Goal: Task Accomplishment & Management: Complete application form

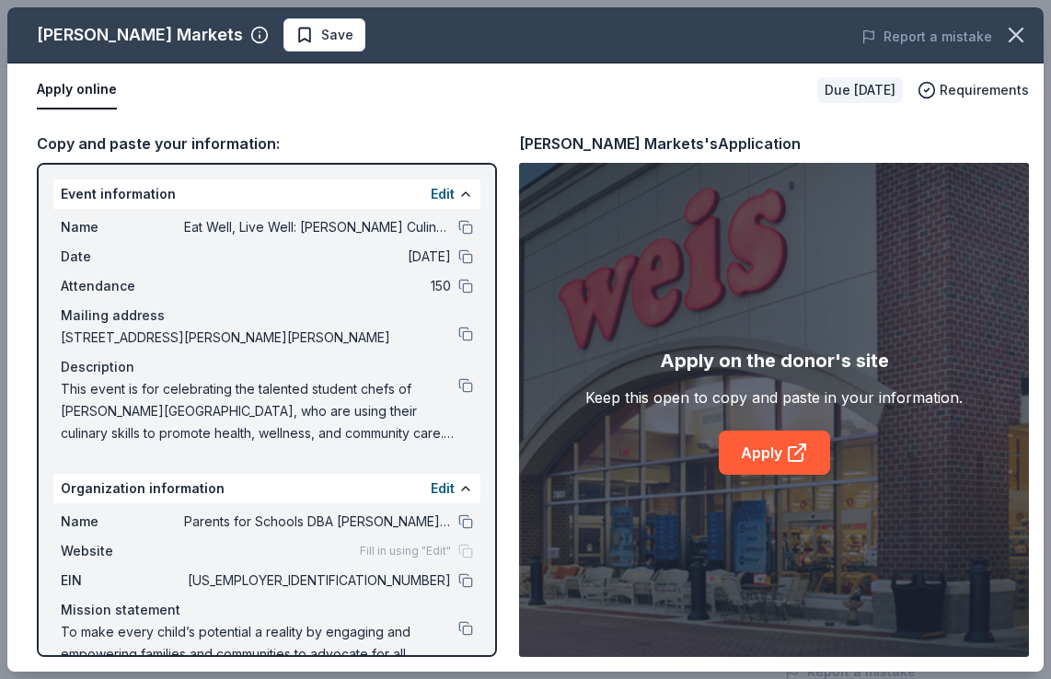
scroll to position [54, 0]
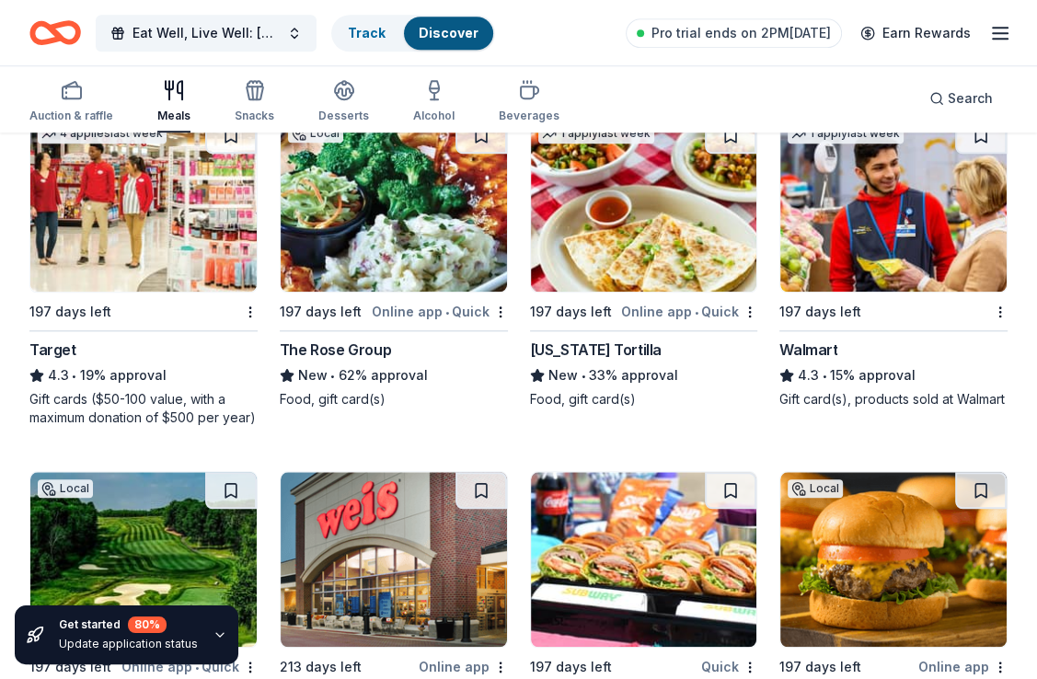
scroll to position [828, 0]
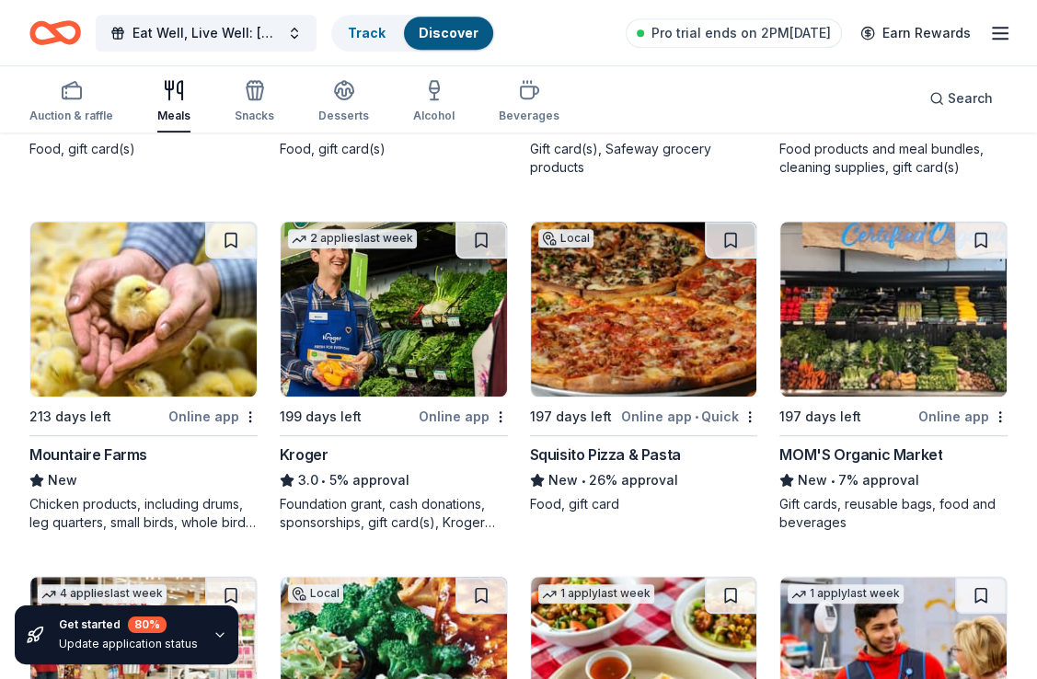
click at [48, 29] on icon "Home" at bounding box center [55, 32] width 52 height 43
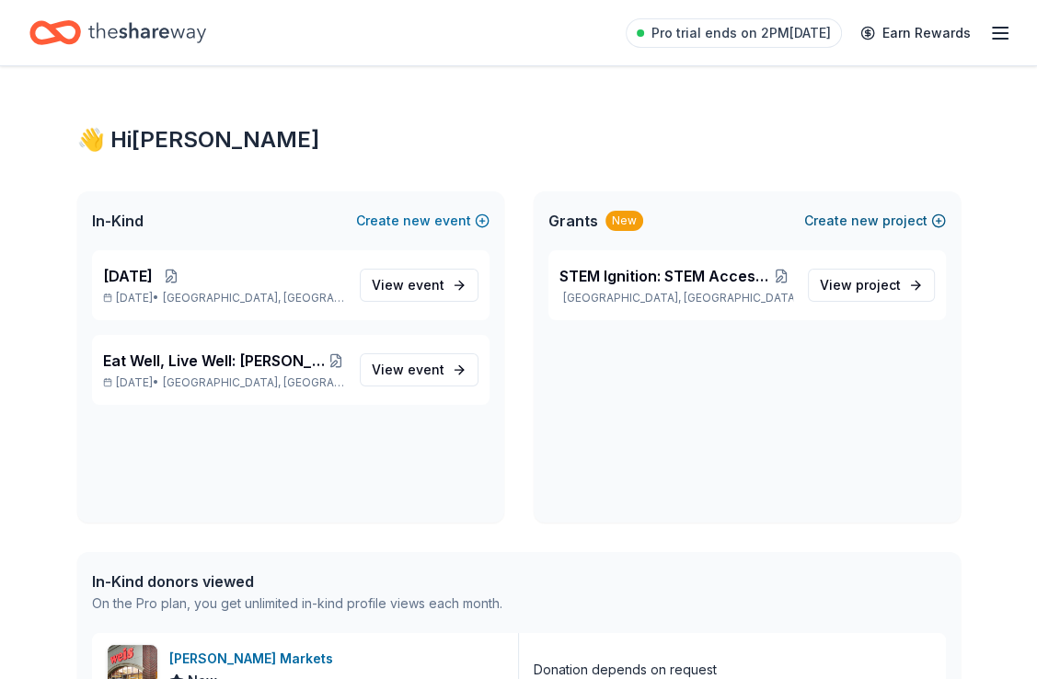
click at [867, 219] on span "new" at bounding box center [865, 221] width 28 height 22
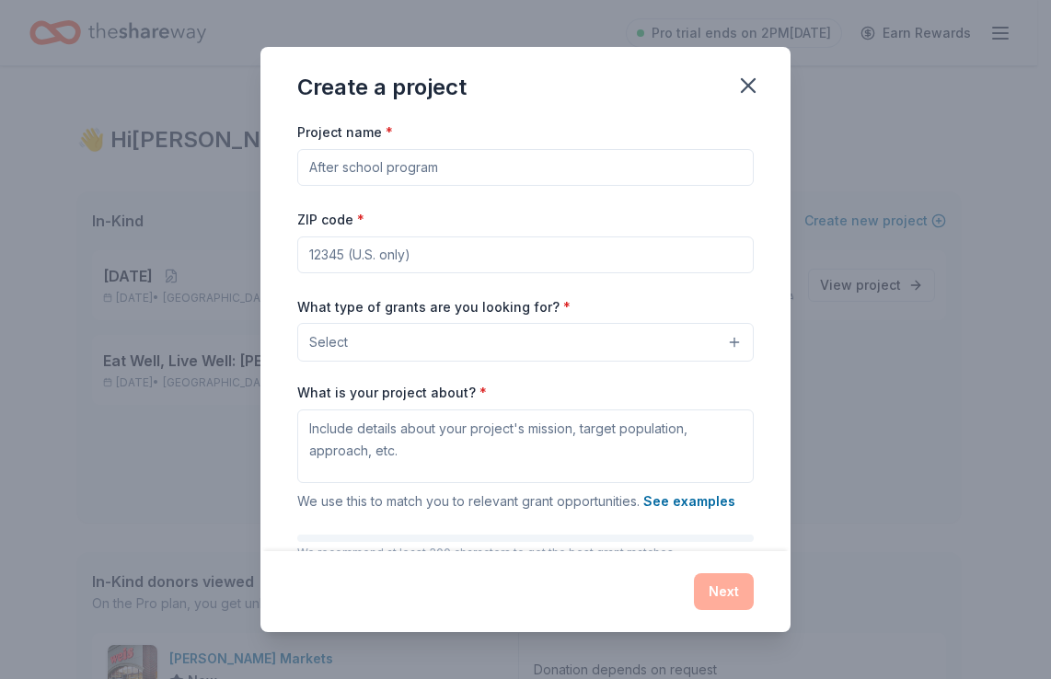
click at [404, 163] on input "Project name *" at bounding box center [525, 167] width 456 height 37
paste input "Equitable Access Calculators: Bridging the Digital Divide"
type input "Equitable Access Calculators: Bridging the Digital Divide"
click at [522, 258] on input "ZIP code *" at bounding box center [525, 254] width 456 height 37
type input "20706"
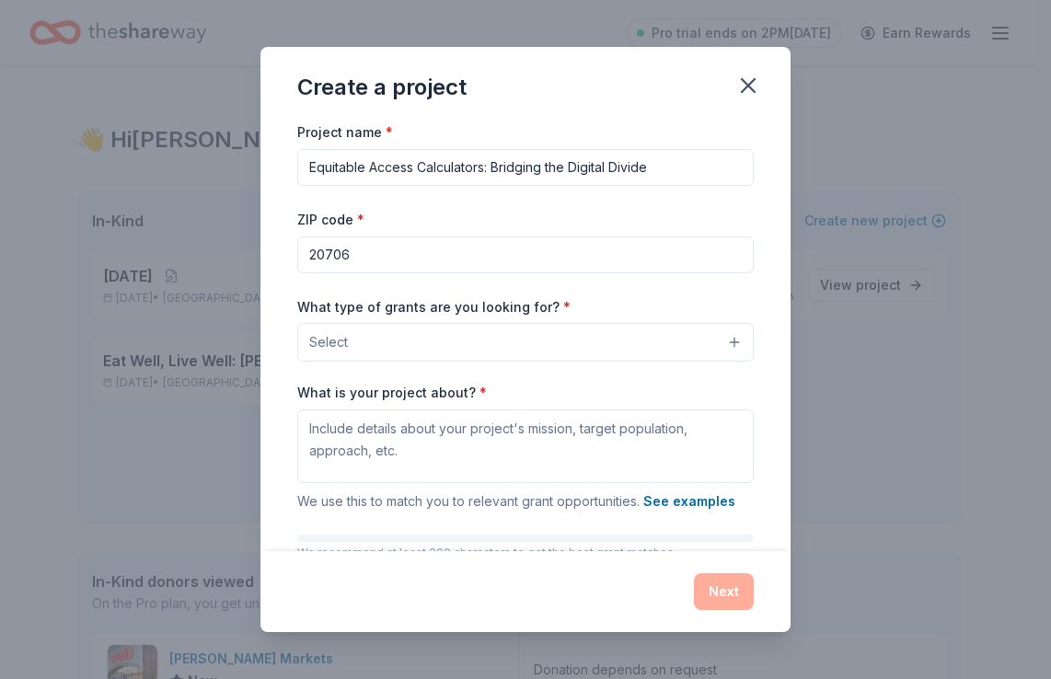
click at [718, 341] on button "Select" at bounding box center [525, 342] width 456 height 39
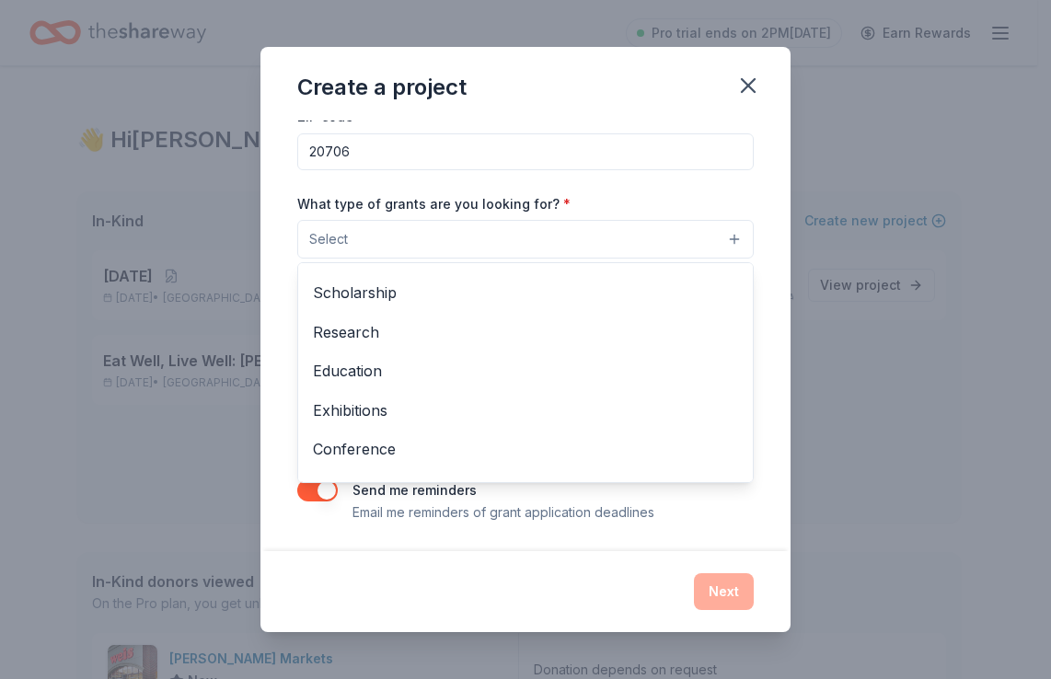
scroll to position [147, 0]
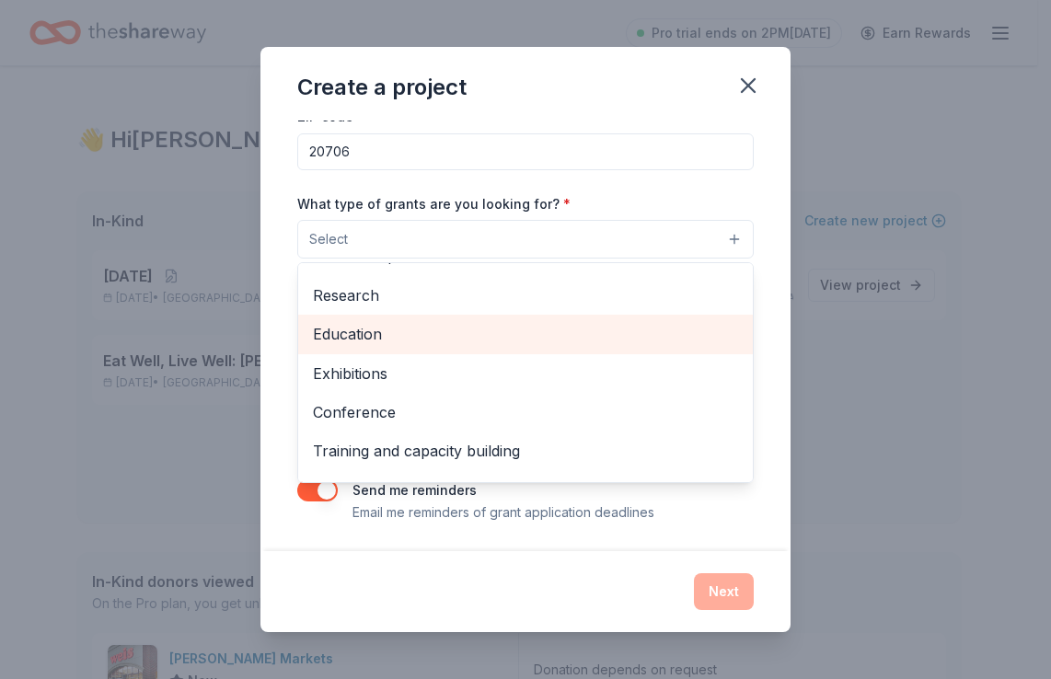
click at [349, 322] on span "Education" at bounding box center [525, 334] width 425 height 24
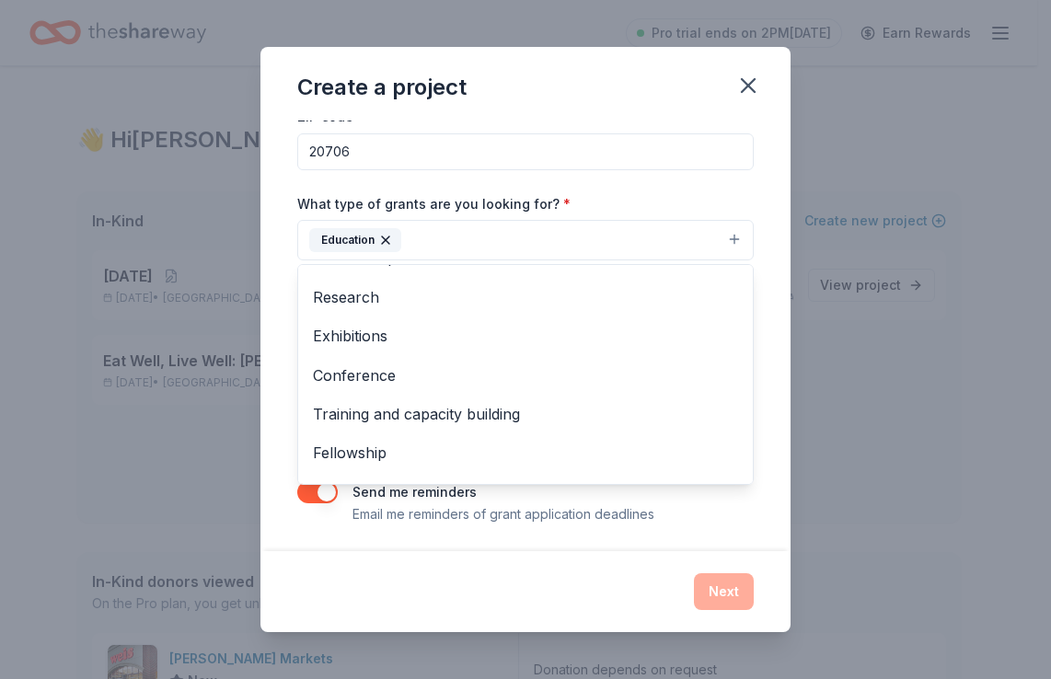
click at [639, 192] on div "What type of grants are you looking for? * Education Projects & programming Gen…" at bounding box center [525, 226] width 456 height 69
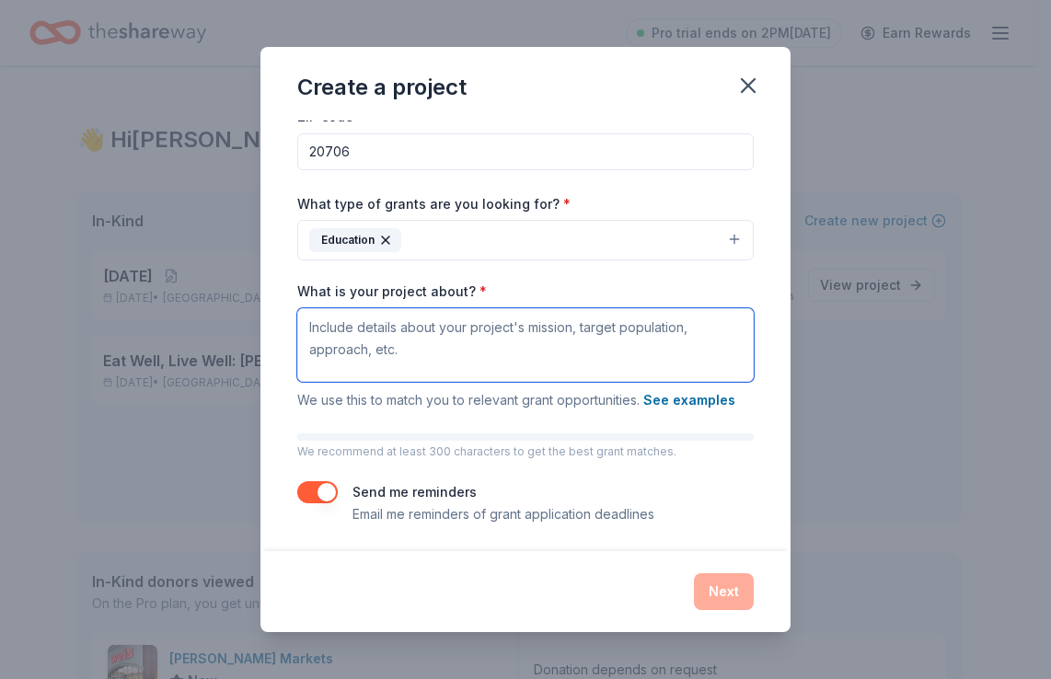
drag, startPoint x: 403, startPoint y: 352, endPoint x: 322, endPoint y: 320, distance: 87.1
click at [322, 320] on textarea "What is your project about? *" at bounding box center [525, 345] width 456 height 74
drag, startPoint x: 308, startPoint y: 326, endPoint x: 401, endPoint y: 346, distance: 95.1
click at [402, 339] on textarea "What is your project about? *" at bounding box center [525, 345] width 456 height 74
drag, startPoint x: 398, startPoint y: 351, endPoint x: 328, endPoint y: 325, distance: 75.4
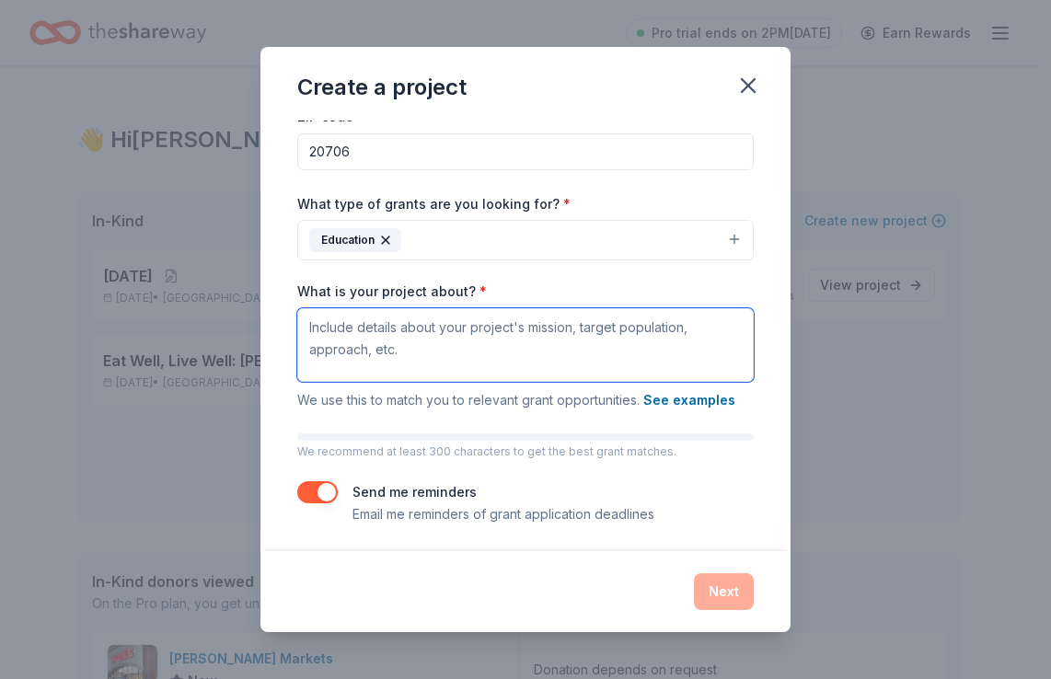
click at [313, 331] on textarea "What is your project about? *" at bounding box center [525, 345] width 456 height 74
click at [541, 336] on textarea "What is your project about? *" at bounding box center [525, 345] width 456 height 74
paste textarea "Equitable Access Calculators is a PTSA-supported loaner program that supplies D…"
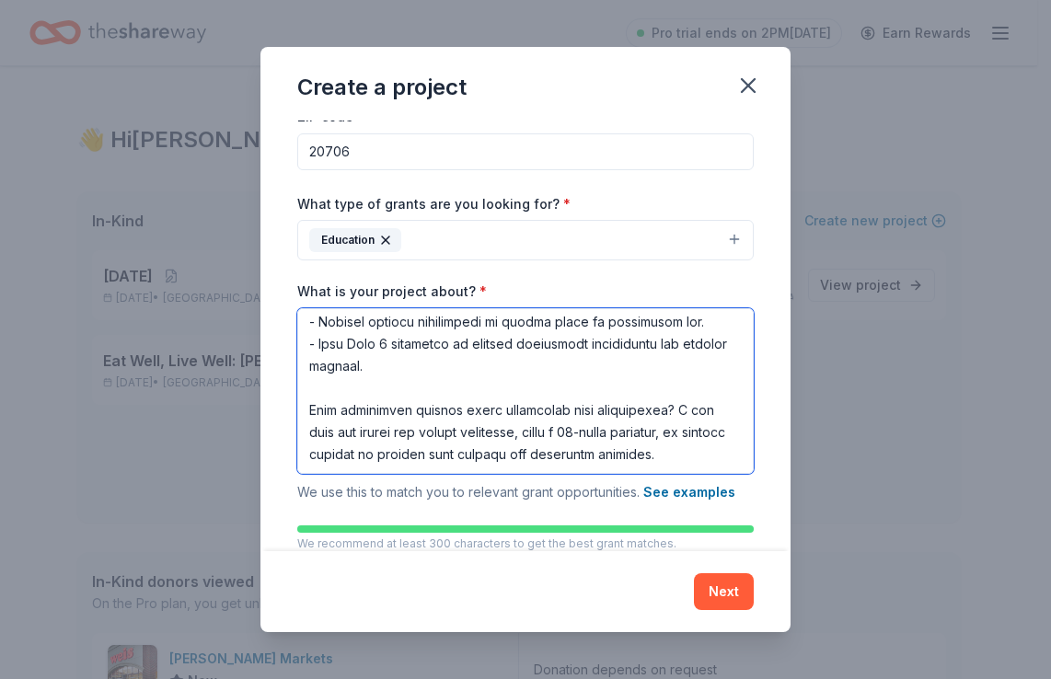
scroll to position [1087, 0]
type textarea "Equitable Access Calculators is a PTSA-supported loaner program that supplies D…"
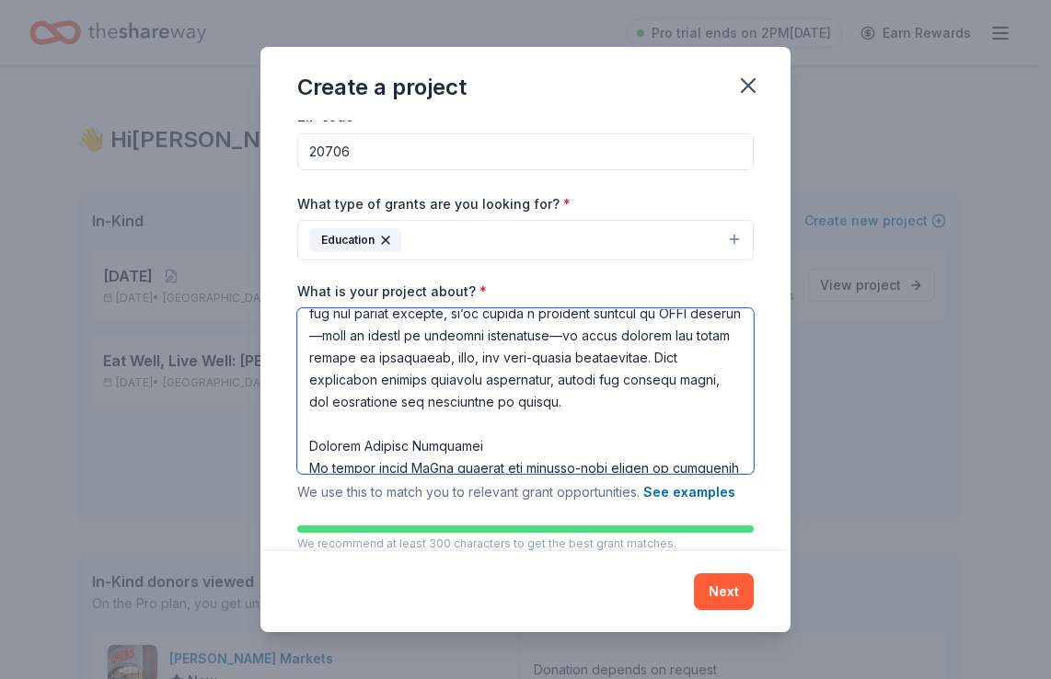
scroll to position [0, 0]
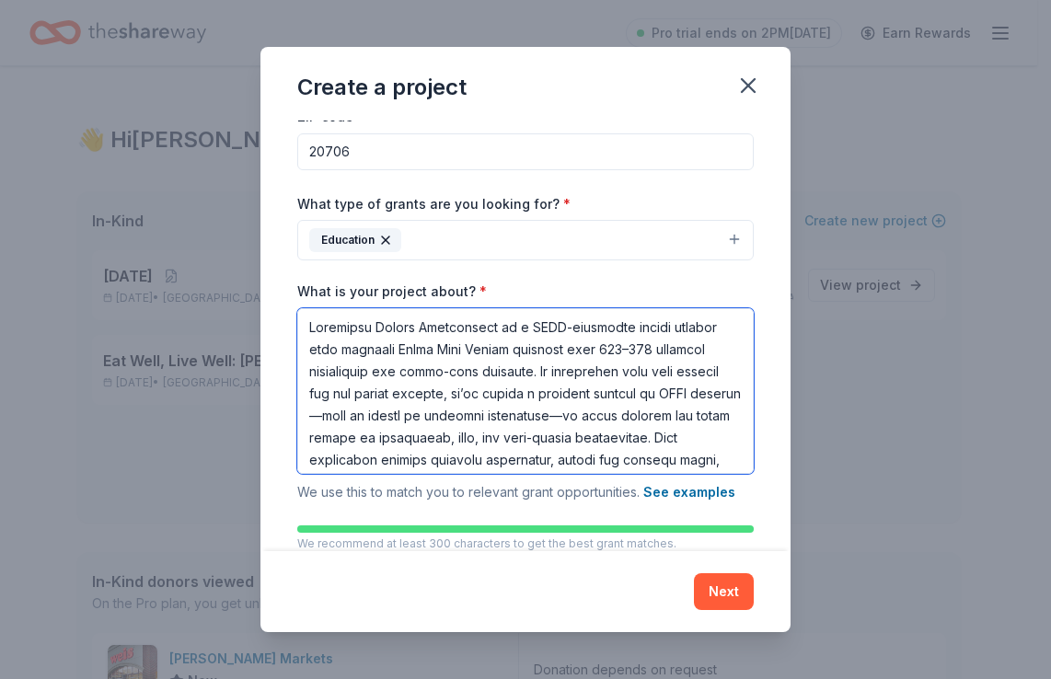
drag, startPoint x: 712, startPoint y: 435, endPoint x: 277, endPoint y: 305, distance: 454.4
click at [279, 305] on div "Project name * Equitable Access Calculators: Bridging the Digital Divide ZIP co…" at bounding box center [525, 336] width 530 height 430
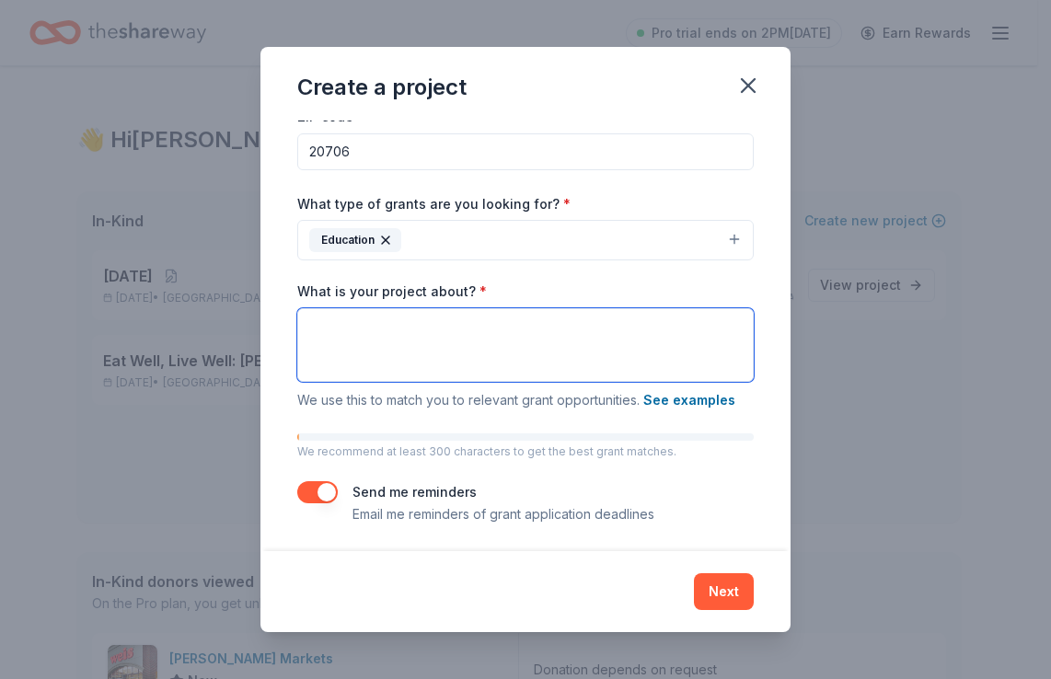
click at [495, 355] on textarea "What is your project about? *" at bounding box center [525, 345] width 456 height 74
paste textarea "Equitable Access Calculators provides 165–200 loaner graphing calculators to Du…"
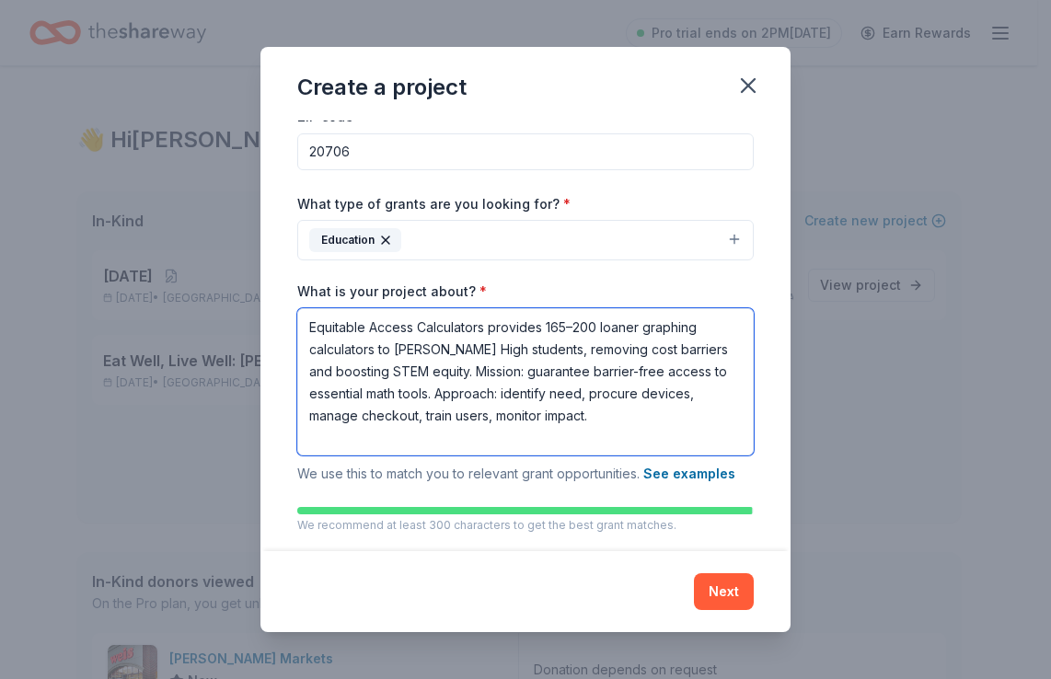
scroll to position [1, 0]
type textarea "Equitable Access Calculators provides 165–200 loaner graphing calculators to Du…"
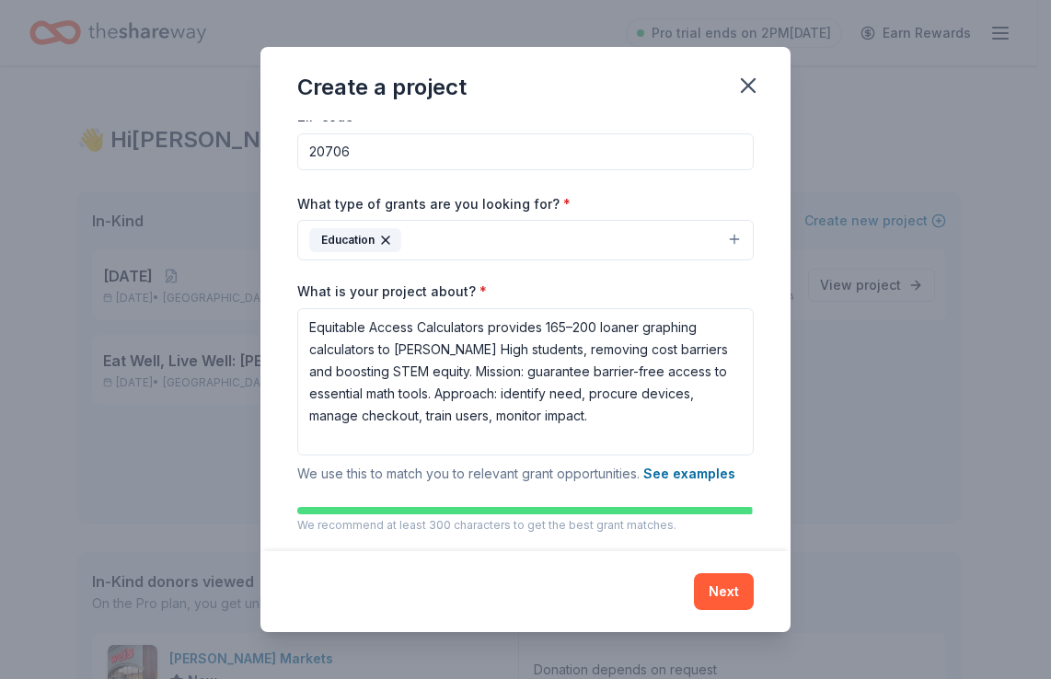
scroll to position [179, 0]
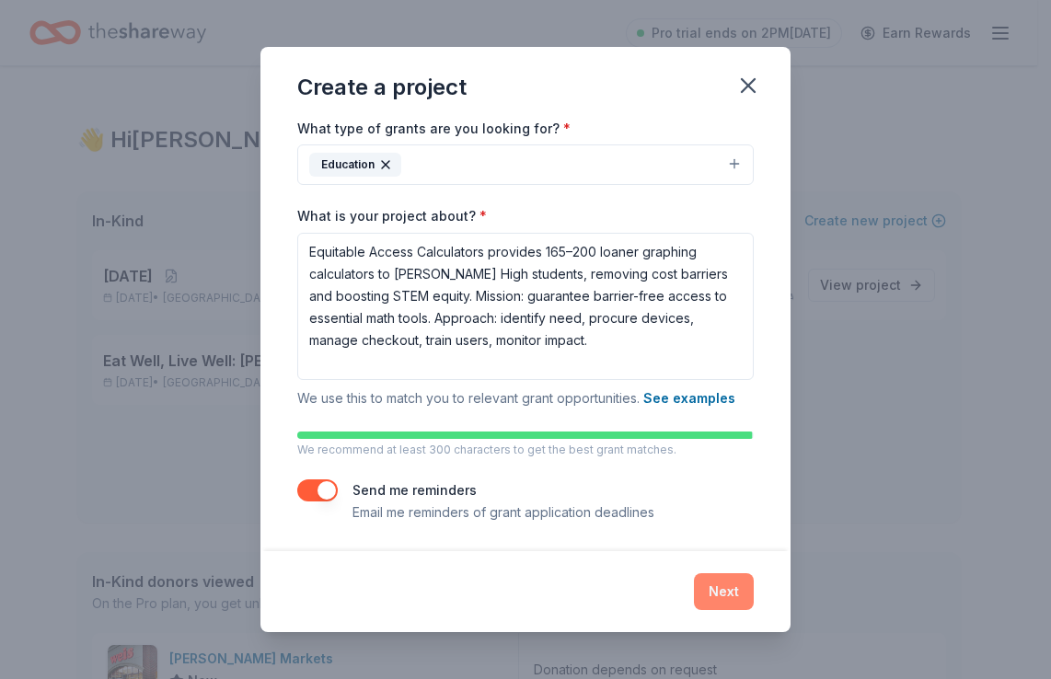
click at [723, 596] on button "Next" at bounding box center [724, 591] width 60 height 37
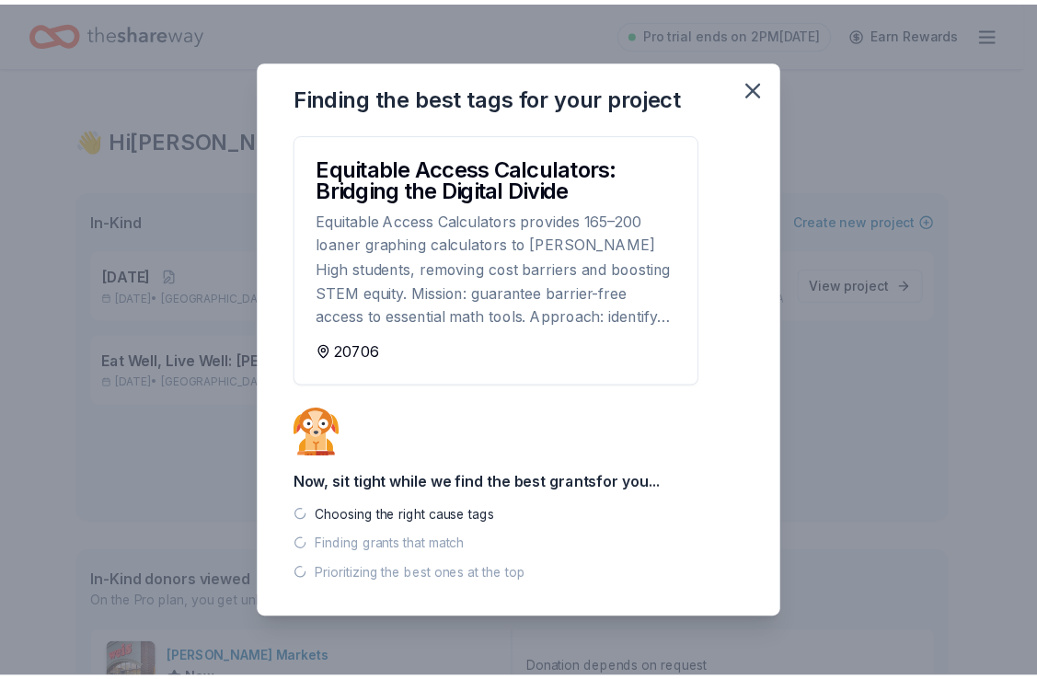
scroll to position [0, 0]
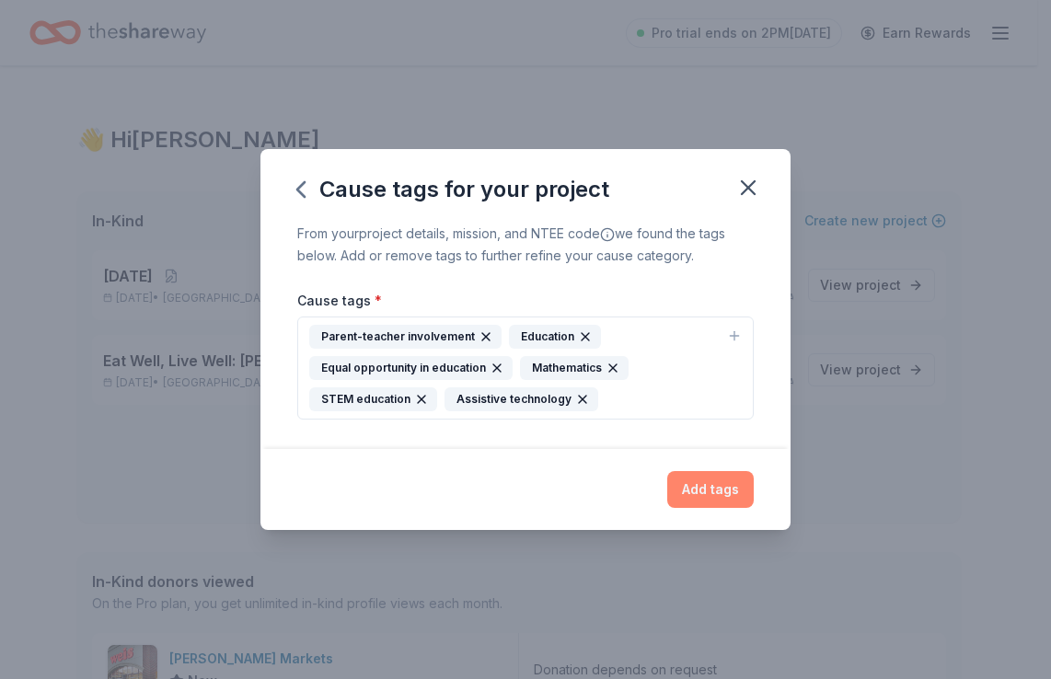
click at [709, 487] on button "Add tags" at bounding box center [710, 489] width 86 height 37
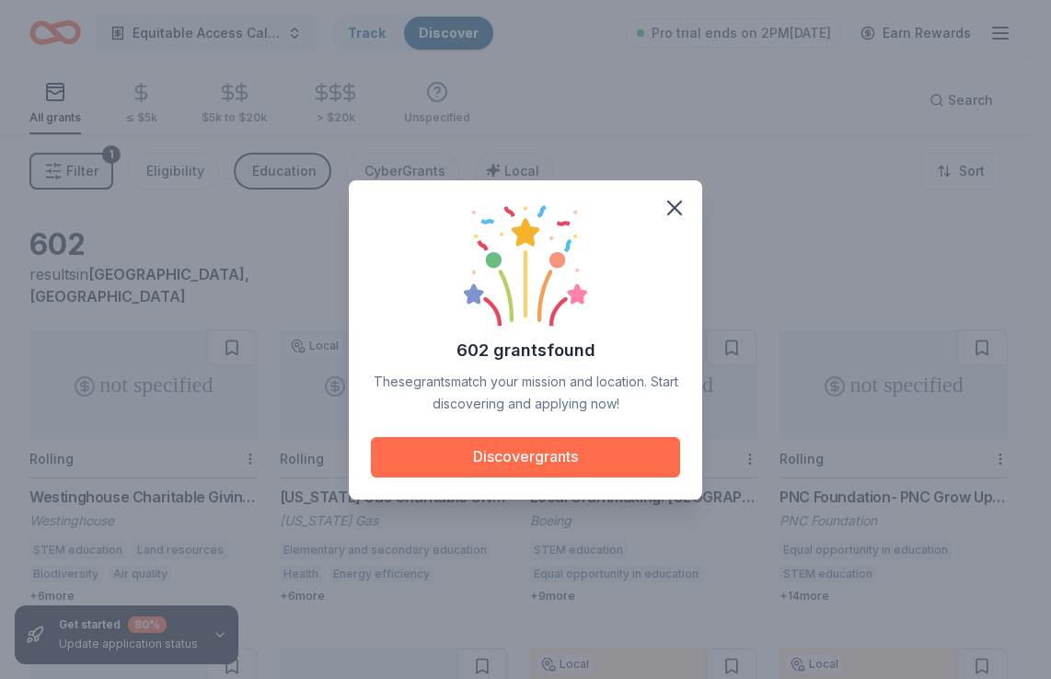
click at [567, 457] on button "Discover grants" at bounding box center [525, 457] width 309 height 40
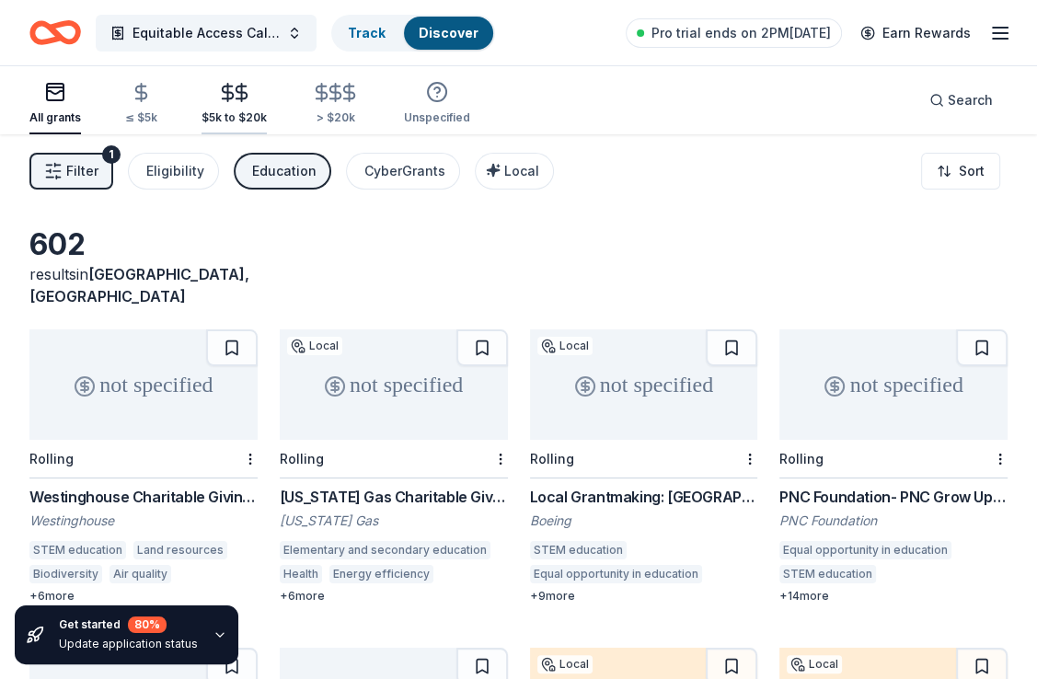
click at [225, 82] on icon "button" at bounding box center [227, 92] width 21 height 21
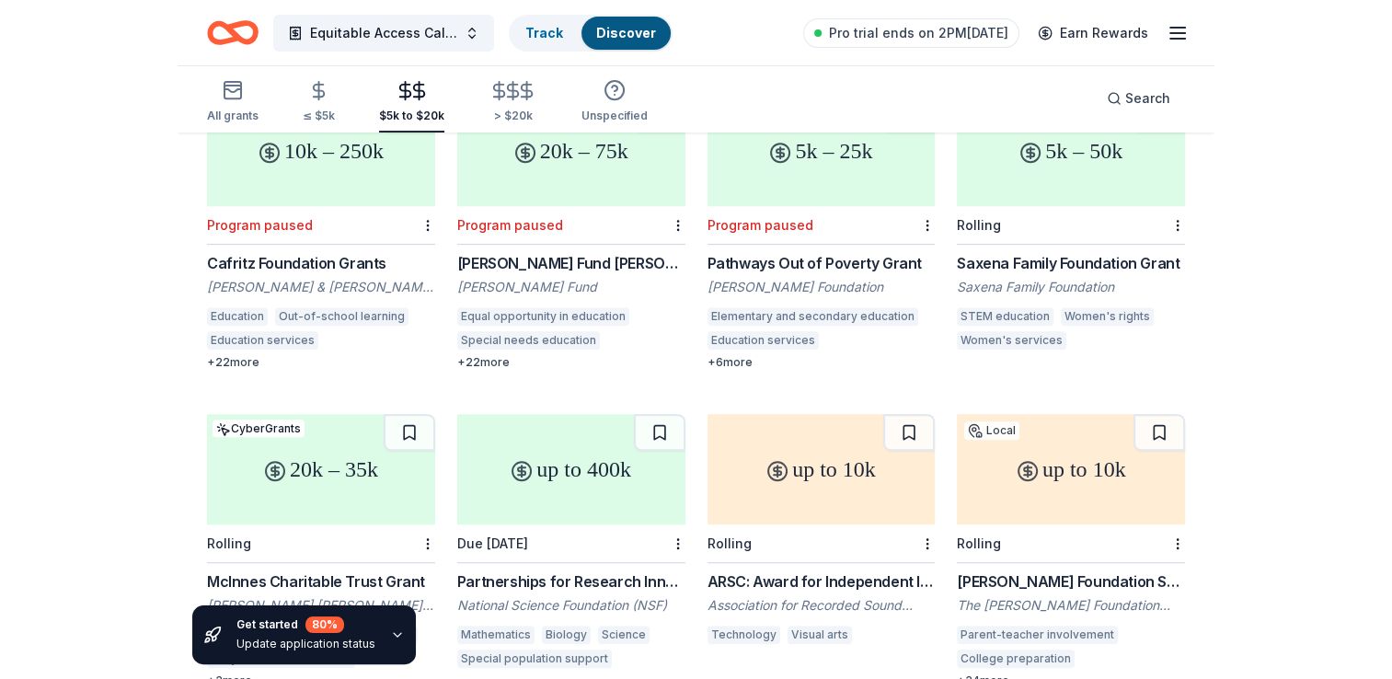
scroll to position [644, 0]
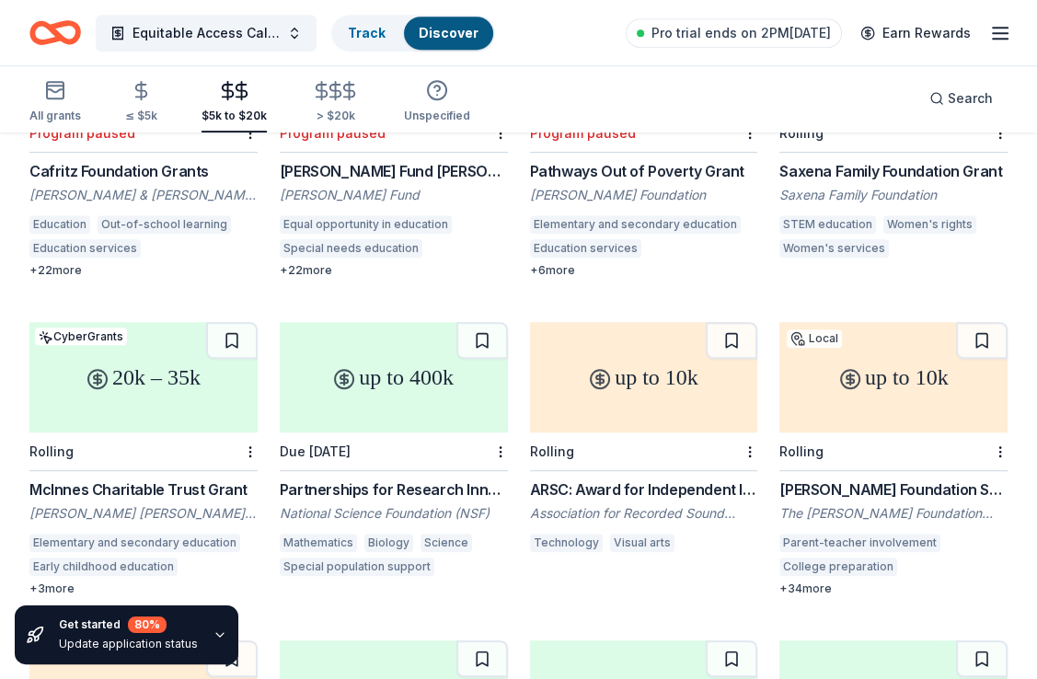
click at [148, 356] on div "20k – 35k" at bounding box center [143, 377] width 228 height 110
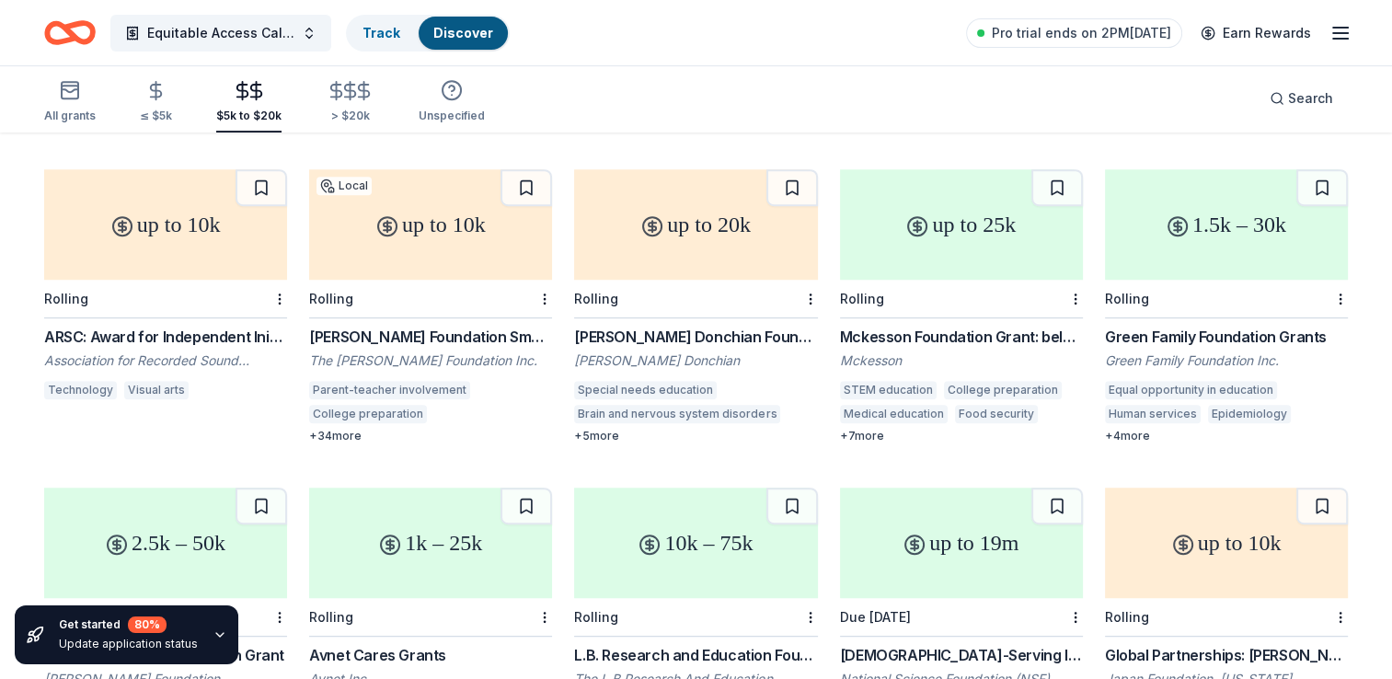
scroll to position [736, 0]
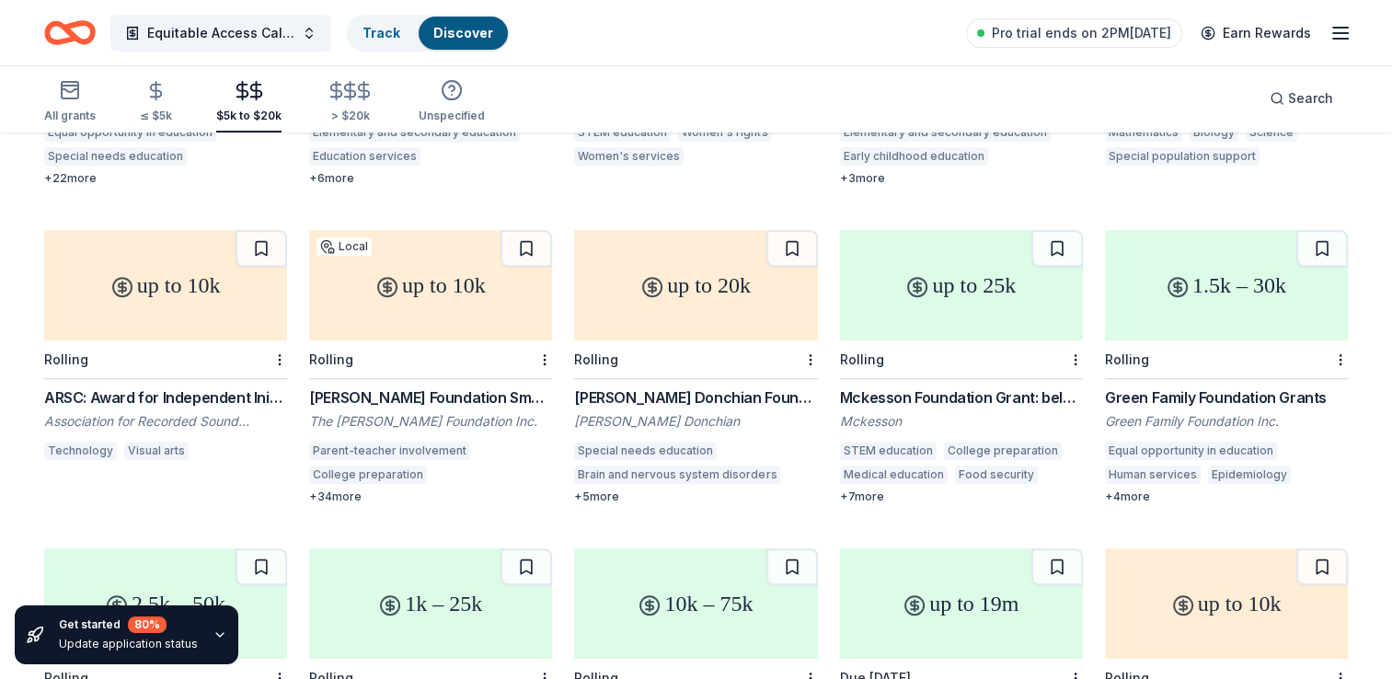
click at [1036, 33] on line "button" at bounding box center [1340, 33] width 15 height 0
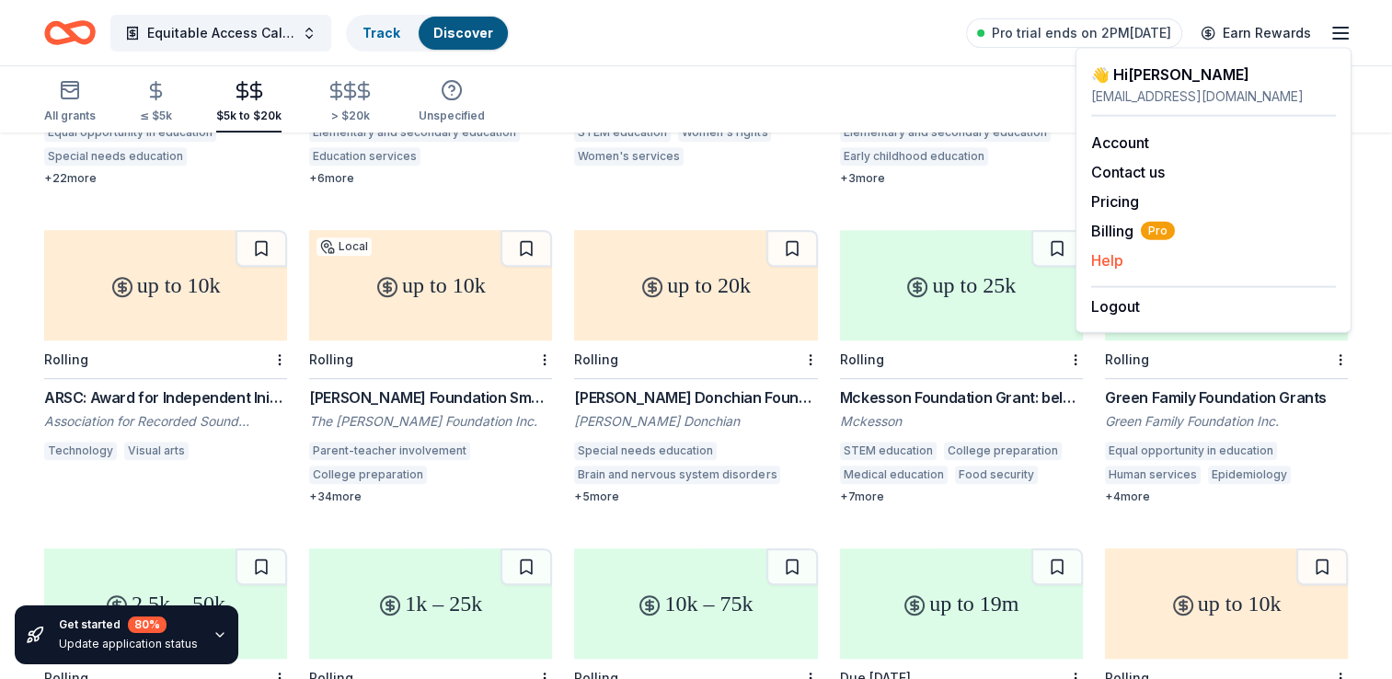
click at [1036, 258] on button "Help" at bounding box center [1107, 260] width 32 height 22
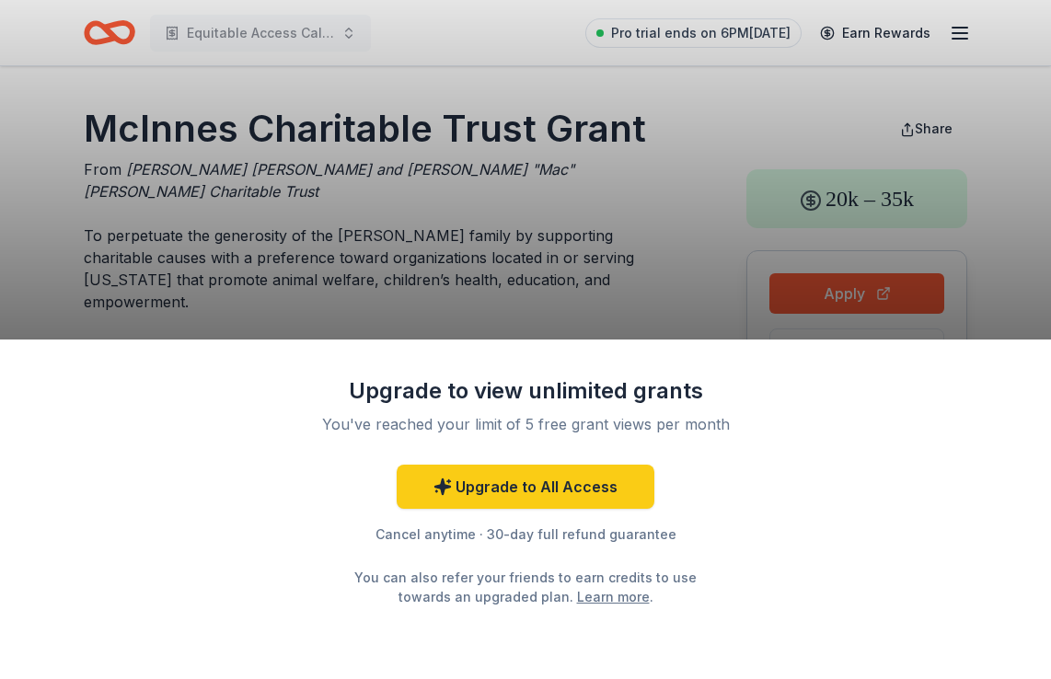
drag, startPoint x: 326, startPoint y: 423, endPoint x: 656, endPoint y: 418, distance: 330.4
click at [655, 418] on div "You've reached your limit of 5 free grant views per month" at bounding box center [525, 424] width 434 height 22
